Goal: Information Seeking & Learning: Check status

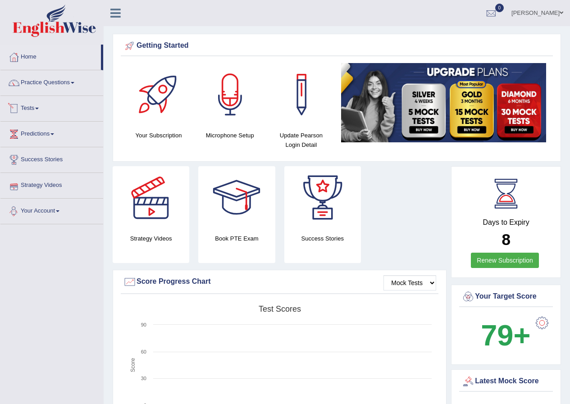
click at [39, 109] on span at bounding box center [37, 109] width 4 height 2
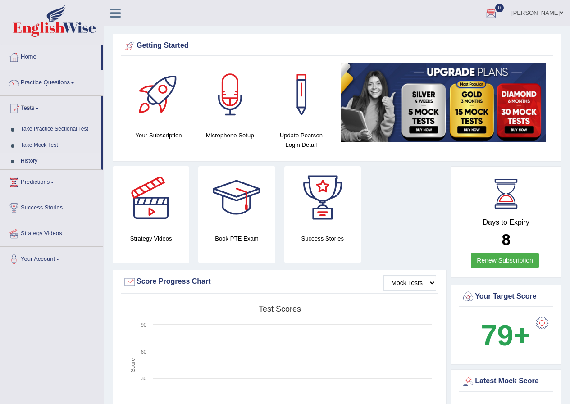
click at [33, 160] on link "History" at bounding box center [59, 161] width 84 height 16
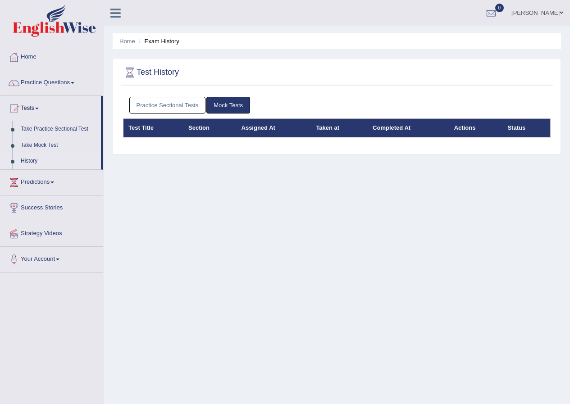
click at [177, 107] on link "Practice Sectional Tests" at bounding box center [167, 105] width 77 height 17
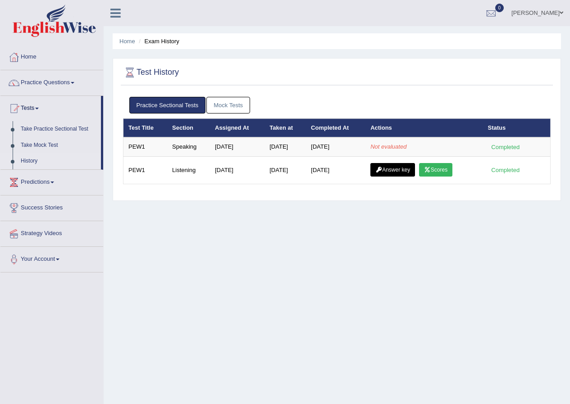
click at [231, 102] on link "Mock Tests" at bounding box center [228, 105] width 44 height 17
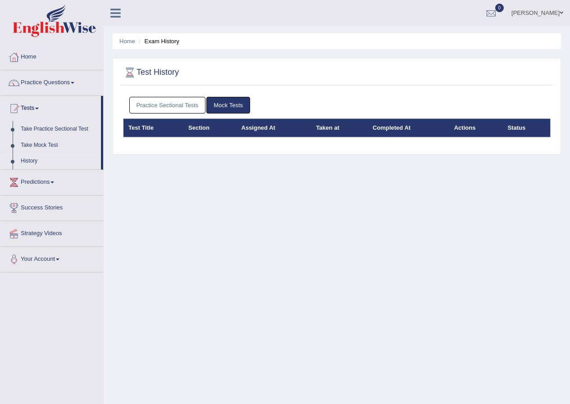
click at [195, 102] on link "Practice Sectional Tests" at bounding box center [167, 105] width 77 height 17
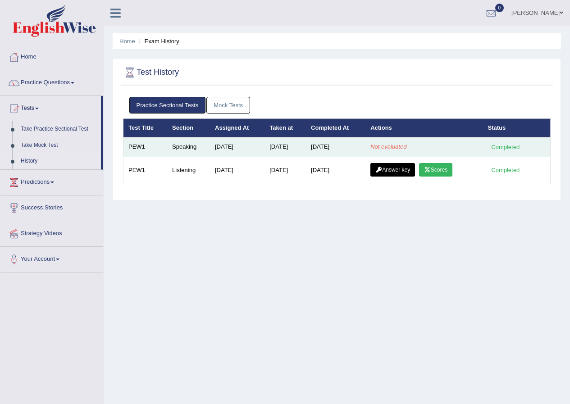
click at [399, 146] on em "Not evaluated" at bounding box center [389, 146] width 36 height 7
click at [398, 146] on em "Not evaluated" at bounding box center [389, 146] width 36 height 7
drag, startPoint x: 398, startPoint y: 146, endPoint x: 388, endPoint y: 145, distance: 9.6
click at [396, 146] on em "Not evaluated" at bounding box center [389, 146] width 36 height 7
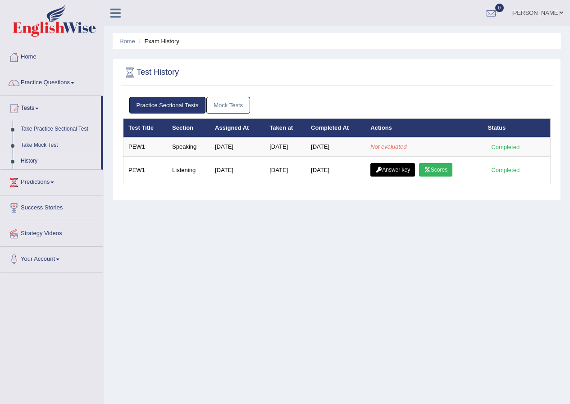
click at [366, 206] on div "Home Exam History Test History Practice Sectional Tests Mock Tests Test Title S…" at bounding box center [337, 225] width 467 height 451
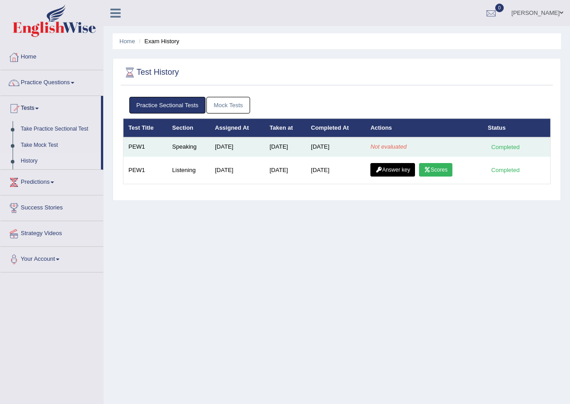
drag, startPoint x: 425, startPoint y: 145, endPoint x: 412, endPoint y: 147, distance: 13.3
click at [421, 146] on td "Not evaluated" at bounding box center [424, 146] width 117 height 19
click at [413, 143] on td "Not evaluated" at bounding box center [424, 146] width 117 height 19
click at [418, 145] on td "Not evaluated" at bounding box center [424, 146] width 117 height 19
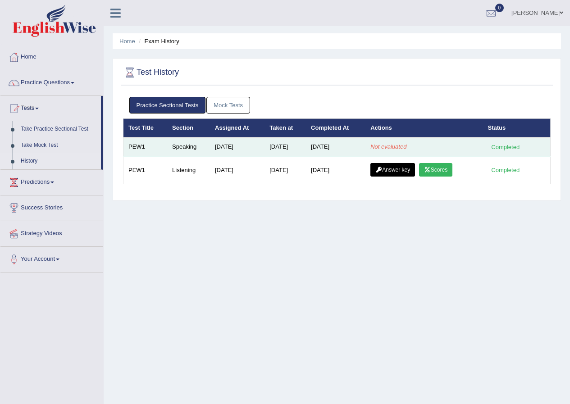
click at [418, 145] on td "Not evaluated" at bounding box center [424, 146] width 117 height 19
click at [420, 142] on td "Not evaluated" at bounding box center [424, 146] width 117 height 19
click at [421, 139] on td "Not evaluated" at bounding box center [424, 146] width 117 height 19
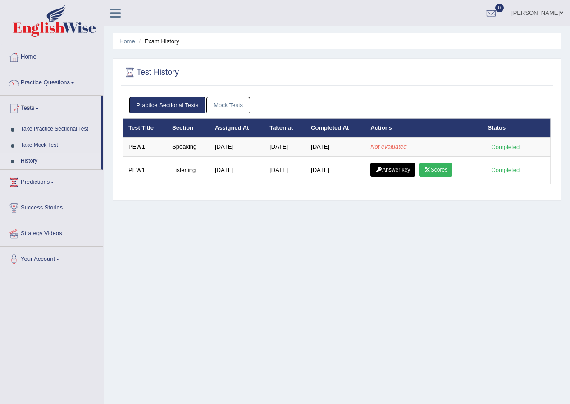
click at [417, 135] on th "Actions" at bounding box center [424, 128] width 117 height 19
click at [217, 94] on div "Practice Sectional Tests Mock Tests" at bounding box center [337, 105] width 428 height 26
click at [221, 103] on link "Mock Tests" at bounding box center [228, 105] width 44 height 17
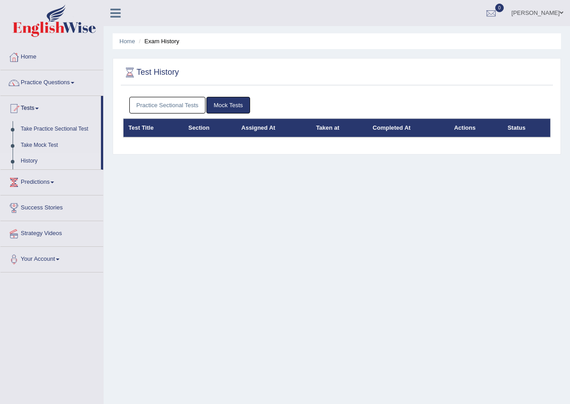
click at [187, 99] on link "Practice Sectional Tests" at bounding box center [167, 105] width 77 height 17
click at [188, 105] on link "Practice Sectional Tests" at bounding box center [167, 105] width 77 height 17
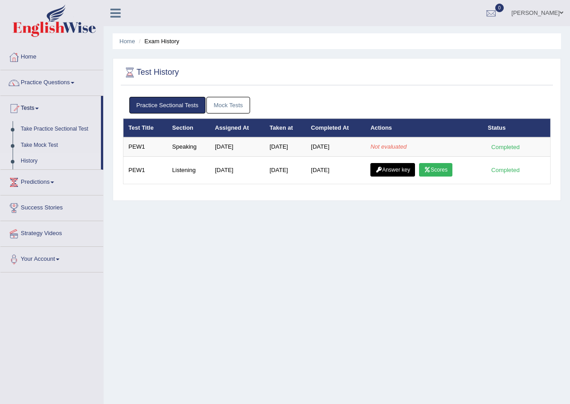
click at [217, 101] on link "Mock Tests" at bounding box center [228, 105] width 44 height 17
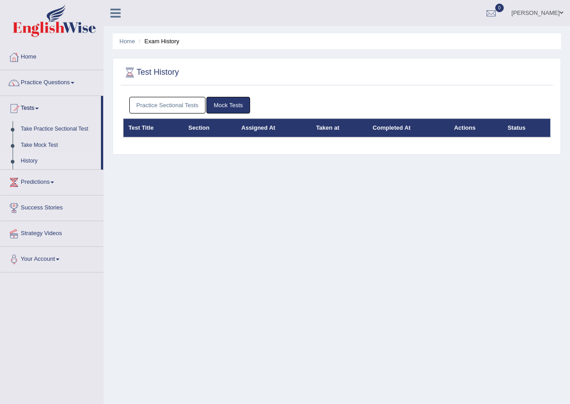
click at [194, 103] on link "Practice Sectional Tests" at bounding box center [167, 105] width 77 height 17
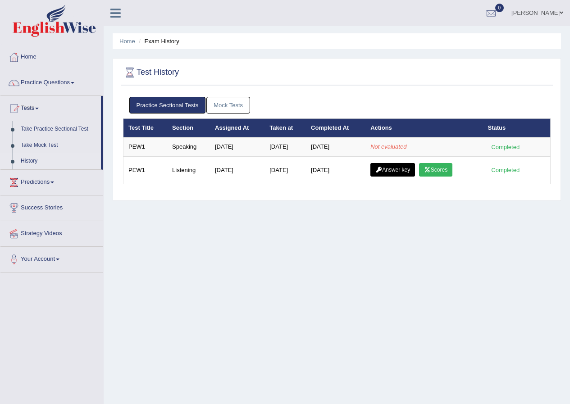
click at [226, 109] on link "Mock Tests" at bounding box center [228, 105] width 44 height 17
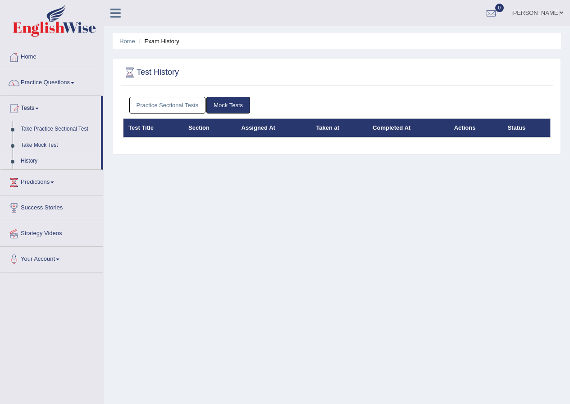
click at [177, 101] on link "Practice Sectional Tests" at bounding box center [167, 105] width 77 height 17
click at [190, 107] on link "Practice Sectional Tests" at bounding box center [167, 105] width 77 height 17
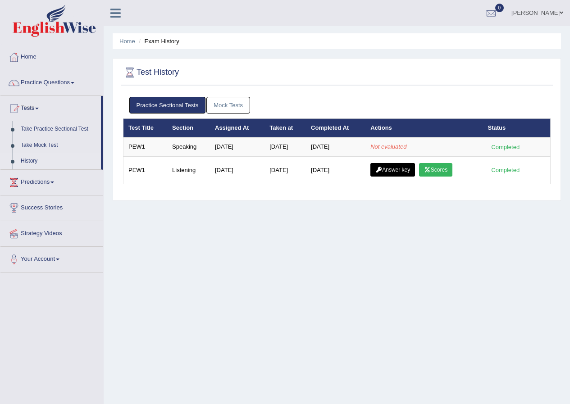
click at [238, 97] on link "Mock Tests" at bounding box center [228, 105] width 44 height 17
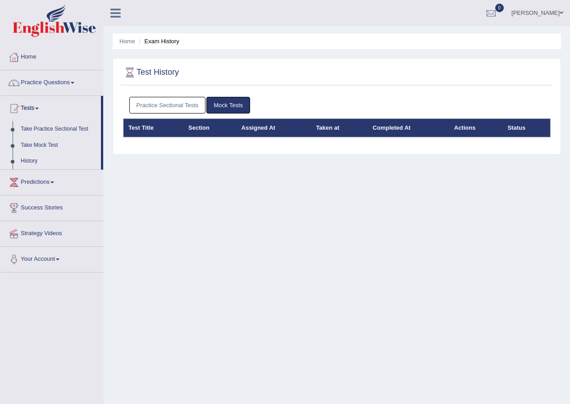
click at [182, 95] on div "Practice Sectional Tests Mock Tests" at bounding box center [337, 105] width 428 height 26
click at [189, 104] on link "Practice Sectional Tests" at bounding box center [167, 105] width 77 height 17
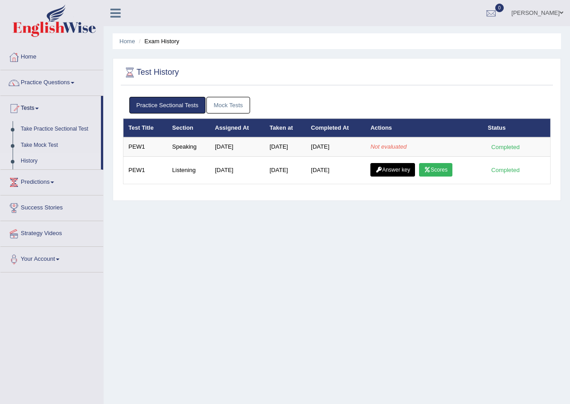
click at [233, 103] on link "Mock Tests" at bounding box center [228, 105] width 44 height 17
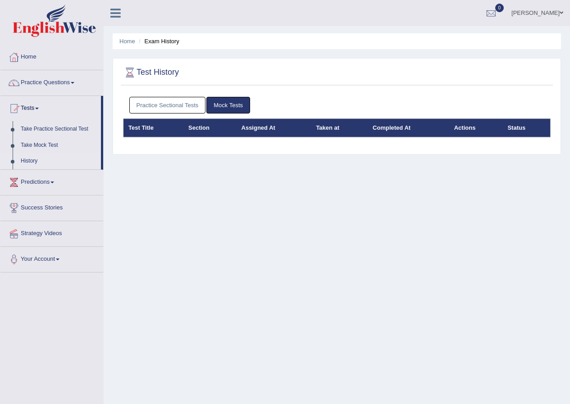
click at [200, 101] on link "Practice Sectional Tests" at bounding box center [167, 105] width 77 height 17
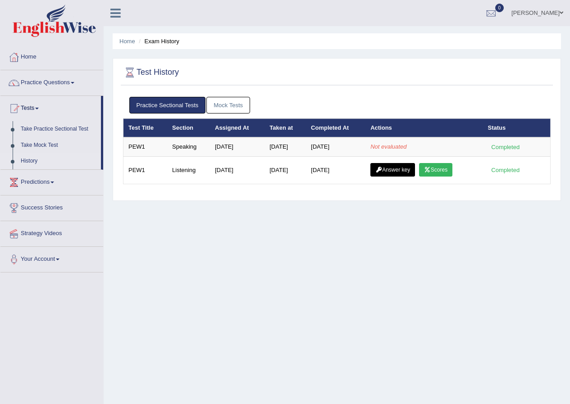
click at [197, 110] on link "Practice Sectional Tests" at bounding box center [167, 105] width 77 height 17
click at [239, 100] on link "Mock Tests" at bounding box center [228, 105] width 44 height 17
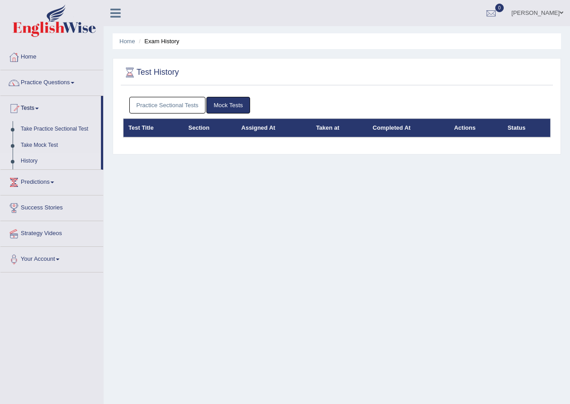
click at [185, 107] on link "Practice Sectional Tests" at bounding box center [167, 105] width 77 height 17
click at [183, 105] on link "Practice Sectional Tests" at bounding box center [167, 105] width 77 height 17
click at [172, 101] on link "Practice Sectional Tests" at bounding box center [167, 105] width 77 height 17
click at [155, 105] on link "Practice Sectional Tests" at bounding box center [167, 105] width 77 height 17
click at [173, 105] on link "Practice Sectional Tests" at bounding box center [167, 105] width 77 height 17
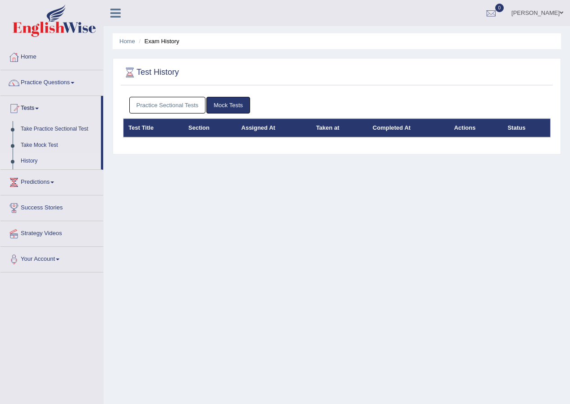
click at [180, 105] on link "Practice Sectional Tests" at bounding box center [167, 105] width 77 height 17
click at [189, 103] on link "Practice Sectional Tests" at bounding box center [167, 105] width 77 height 17
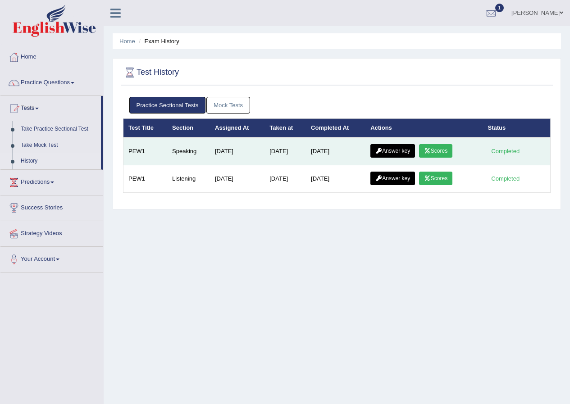
click at [435, 147] on link "Scores" at bounding box center [435, 151] width 33 height 14
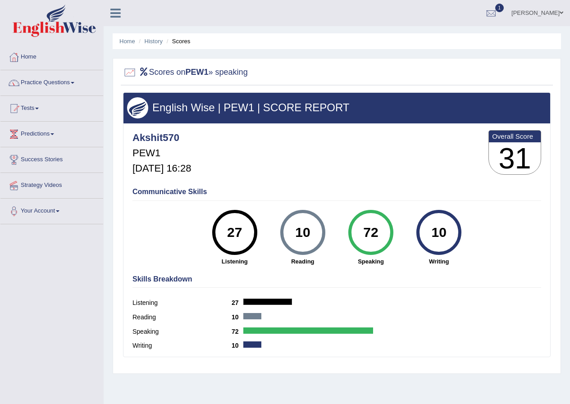
click at [150, 45] on li "History" at bounding box center [150, 41] width 26 height 9
click at [151, 40] on link "History" at bounding box center [154, 41] width 18 height 7
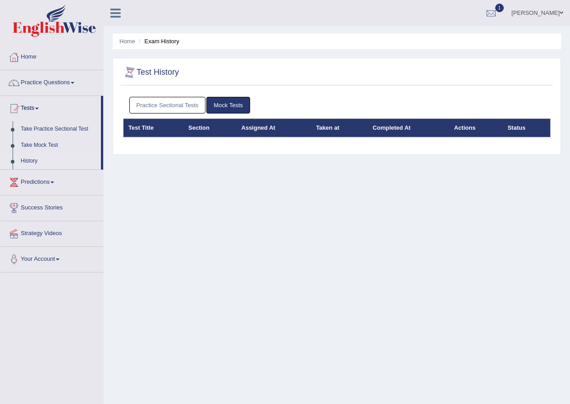
click at [142, 99] on link "Practice Sectional Tests" at bounding box center [167, 105] width 77 height 17
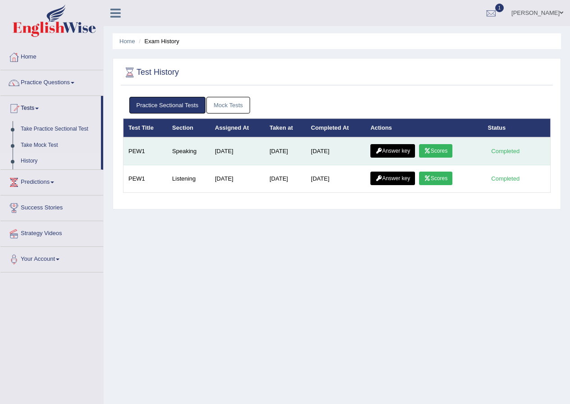
click at [395, 151] on link "Answer key" at bounding box center [393, 151] width 45 height 14
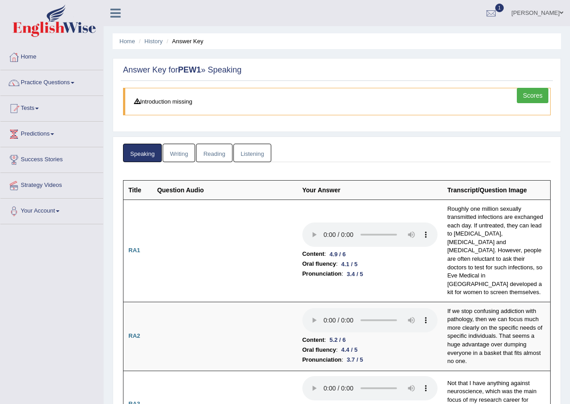
click at [196, 42] on li "Answer Key" at bounding box center [184, 41] width 39 height 9
click at [154, 42] on link "History" at bounding box center [154, 41] width 18 height 7
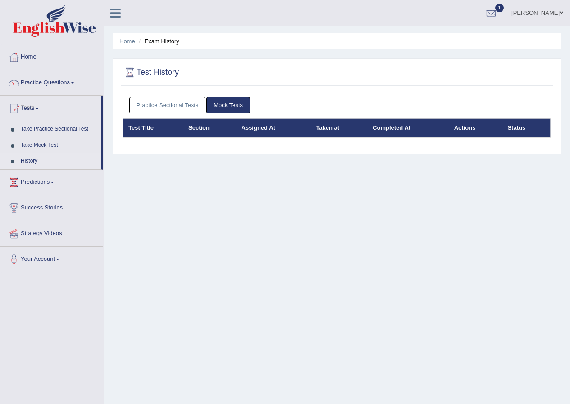
click at [181, 104] on link "Practice Sectional Tests" at bounding box center [167, 105] width 77 height 17
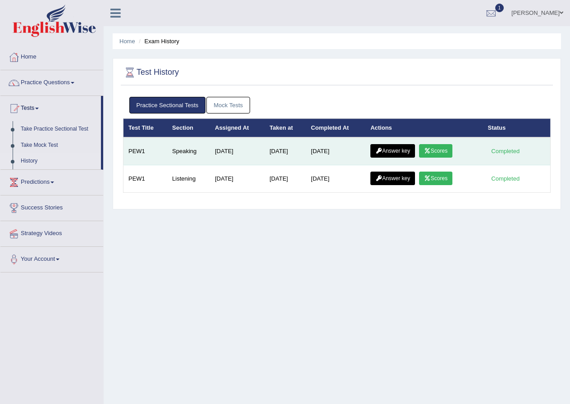
click at [405, 152] on link "Answer key" at bounding box center [393, 151] width 45 height 14
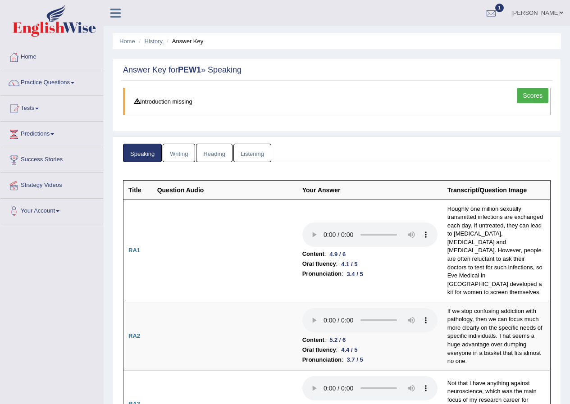
click at [154, 38] on link "History" at bounding box center [154, 41] width 18 height 7
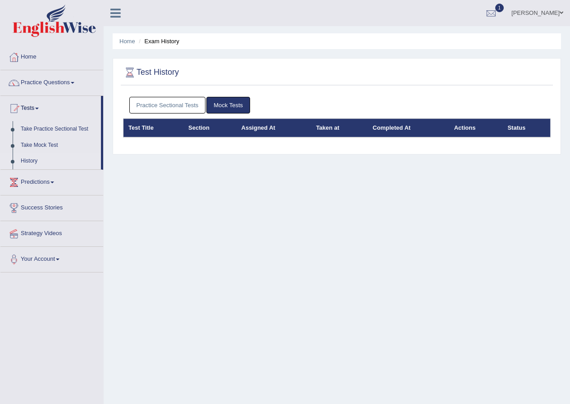
click at [173, 105] on link "Practice Sectional Tests" at bounding box center [167, 105] width 77 height 17
